Goal: Navigation & Orientation: Find specific page/section

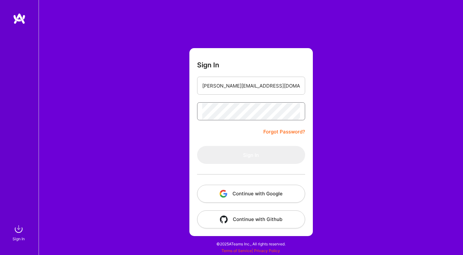
click at [222, 88] on input "[PERSON_NAME][EMAIL_ADDRESS][DOMAIN_NAME]" at bounding box center [251, 86] width 98 height 16
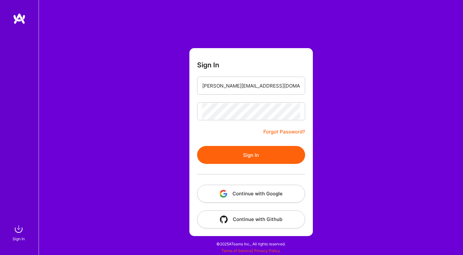
click at [247, 149] on button "Sign In" at bounding box center [251, 155] width 108 height 18
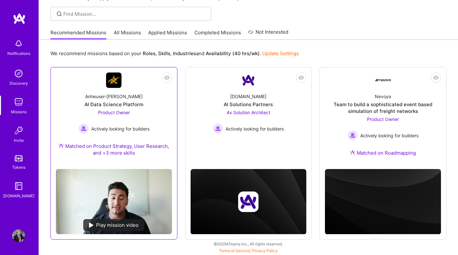
scroll to position [41, 0]
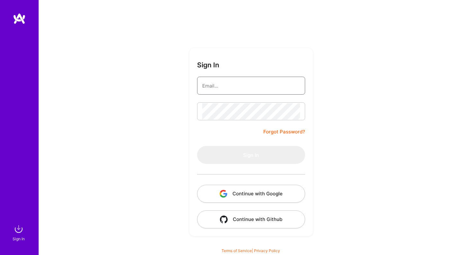
click at [246, 84] on input "email" at bounding box center [251, 86] width 98 height 16
type input "[PERSON_NAME][EMAIL_ADDRESS][DOMAIN_NAME]"
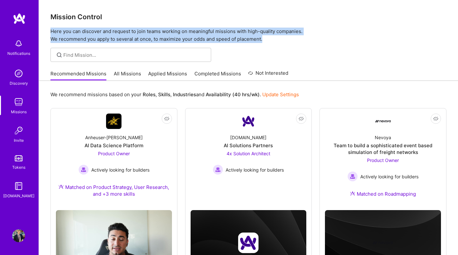
drag, startPoint x: 298, startPoint y: 35, endPoint x: 301, endPoint y: 47, distance: 11.8
click at [301, 47] on div "Mission Control Here you can discover and request to join teams working on mean…" at bounding box center [248, 148] width 419 height 296
drag, startPoint x: 290, startPoint y: 41, endPoint x: 52, endPoint y: 34, distance: 238.5
click at [52, 34] on p "Here you can discover and request to join teams working on meaningful missions …" at bounding box center [248, 35] width 396 height 15
